Goal: Check status: Check status

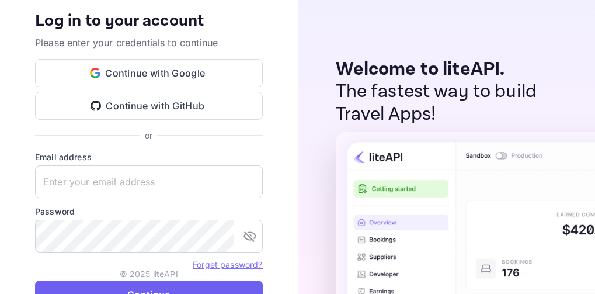
type input "nuiteedirectcug@hotelogical.com"
click at [144, 288] on button "Continue" at bounding box center [149, 294] width 228 height 28
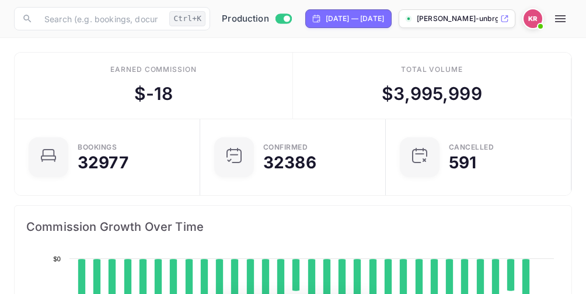
scroll to position [181, 265]
click at [565, 23] on icon "button" at bounding box center [561, 19] width 14 height 14
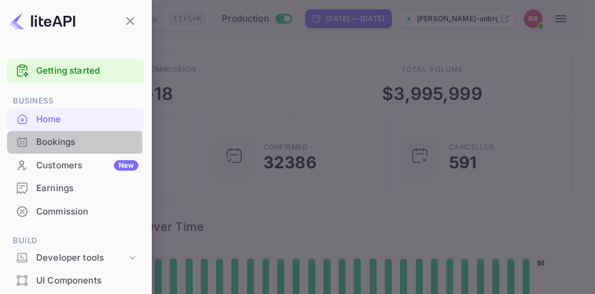
click at [37, 145] on div "Bookings" at bounding box center [87, 141] width 102 height 13
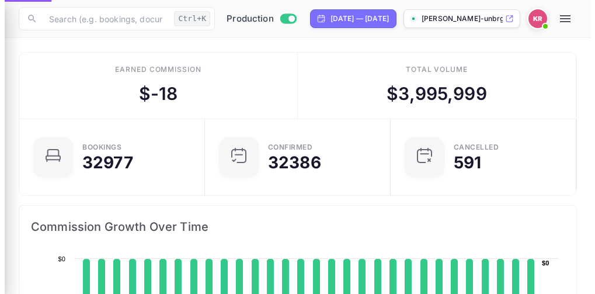
scroll to position [9, 9]
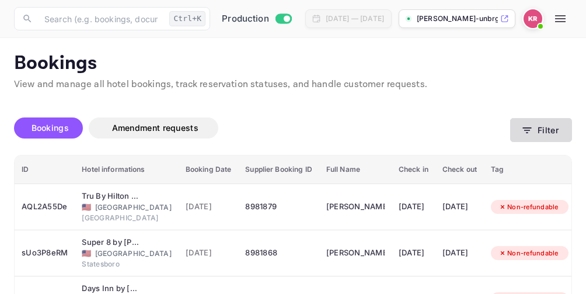
click at [529, 130] on icon "button" at bounding box center [527, 130] width 9 height 6
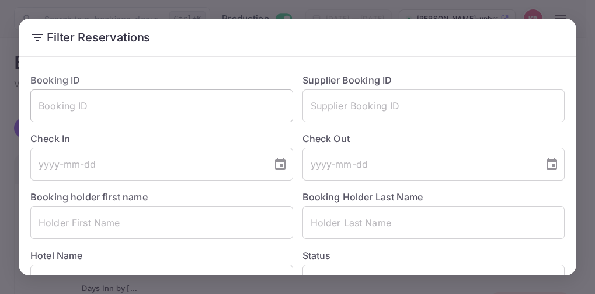
click at [36, 108] on input "text" at bounding box center [161, 105] width 263 height 33
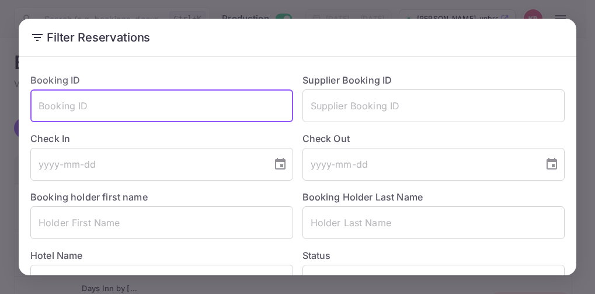
paste input "Yc7M-KG5n"
click at [41, 108] on input "Yc7M-KG5n" at bounding box center [161, 105] width 263 height 33
click at [114, 110] on input "Yc7M-KG5n" at bounding box center [161, 105] width 263 height 33
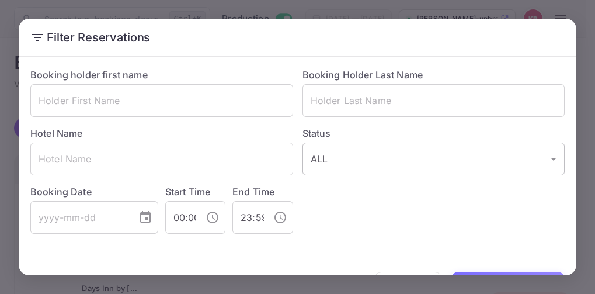
scroll to position [155, 0]
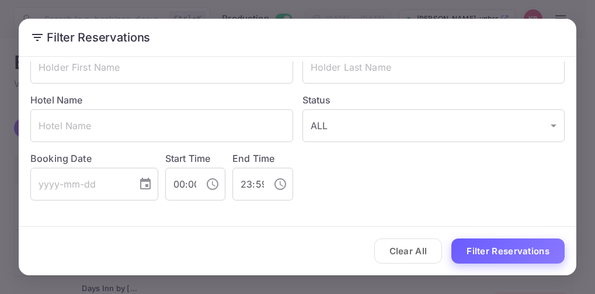
type input "Yc7M-KG5n"
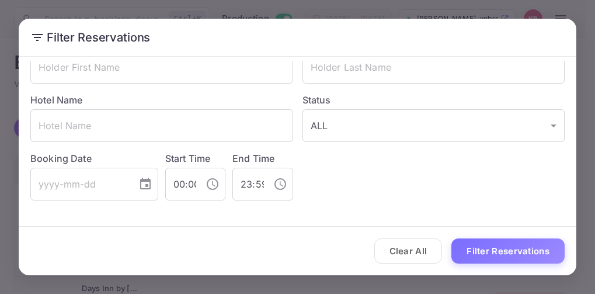
click at [516, 251] on button "Filter Reservations" at bounding box center [507, 250] width 113 height 25
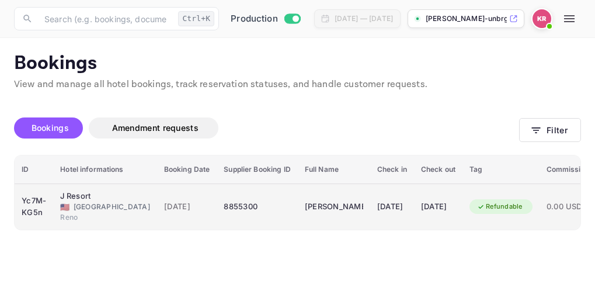
click at [485, 207] on icon "booking table" at bounding box center [481, 207] width 8 height 8
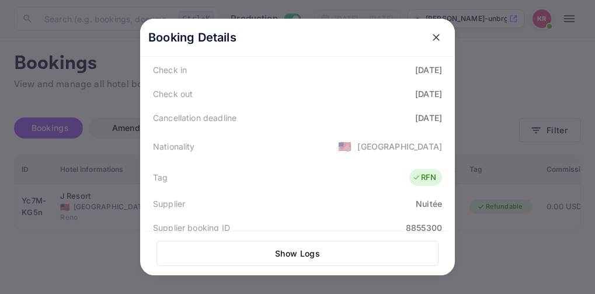
scroll to position [234, 0]
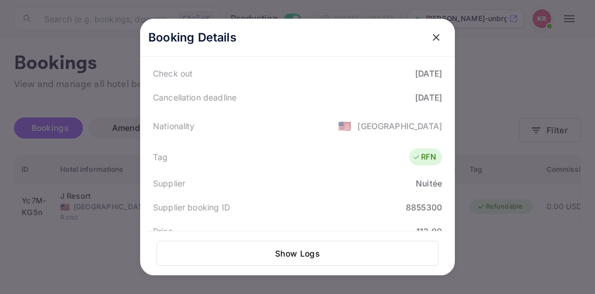
click at [306, 259] on button "Show Logs" at bounding box center [298, 253] width 282 height 25
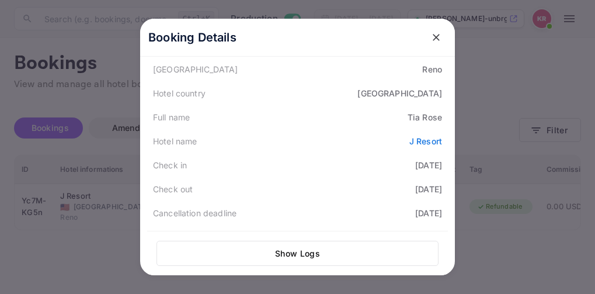
scroll to position [117, 0]
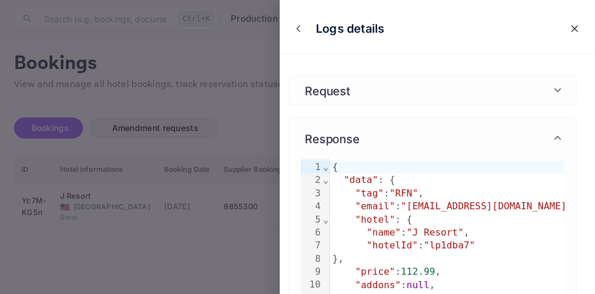
click at [569, 28] on icon "close" at bounding box center [575, 29] width 12 height 12
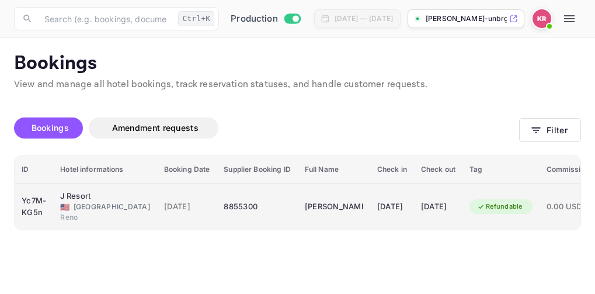
click at [498, 205] on div "Refundable" at bounding box center [500, 206] width 61 height 15
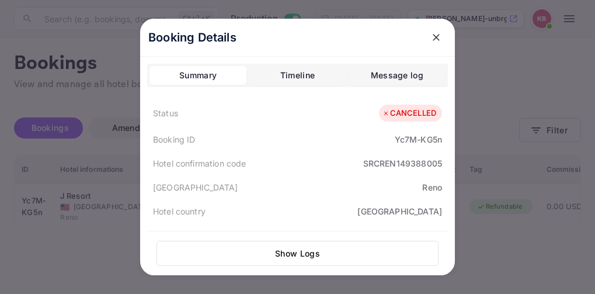
click at [501, 244] on div at bounding box center [297, 147] width 595 height 294
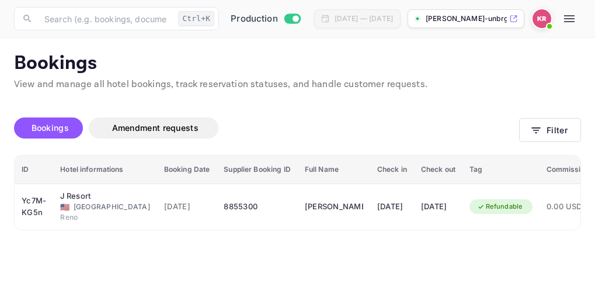
click at [297, 256] on main "Bookings View and manage all hotel bookings, track reservation statuses, and ha…" at bounding box center [297, 166] width 595 height 256
click at [463, 60] on p "Bookings" at bounding box center [297, 63] width 567 height 23
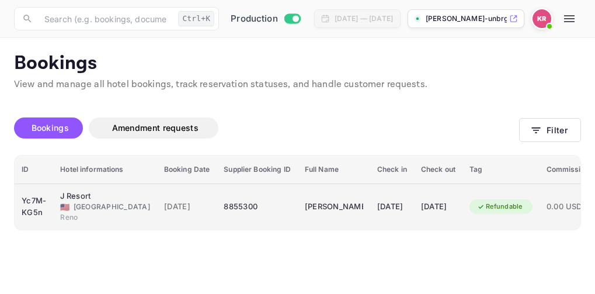
click at [499, 208] on div "Refundable" at bounding box center [500, 206] width 61 height 15
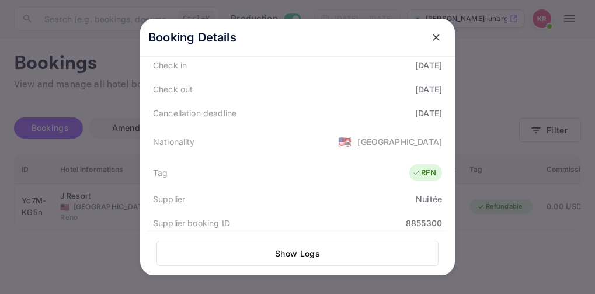
scroll to position [0, 0]
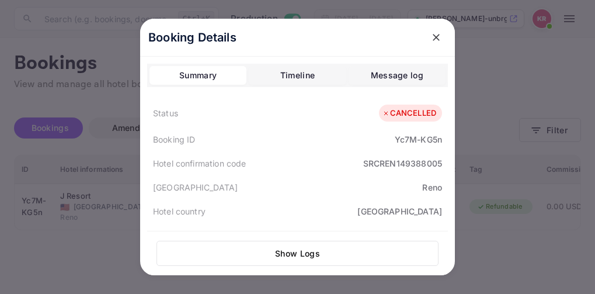
click at [484, 58] on div at bounding box center [297, 147] width 595 height 294
